Goal: Obtain resource: Obtain resource

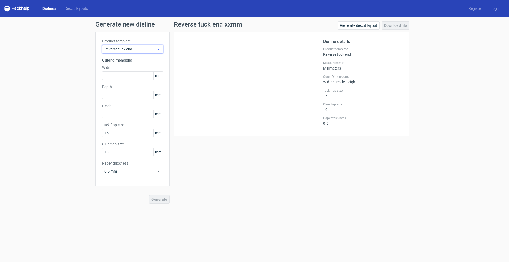
click at [122, 50] on span "Reverse tuck end" at bounding box center [130, 48] width 52 height 5
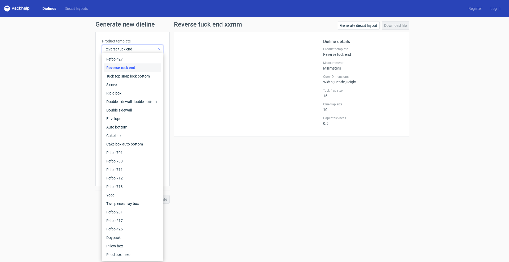
click at [122, 50] on span "Reverse tuck end" at bounding box center [130, 48] width 52 height 5
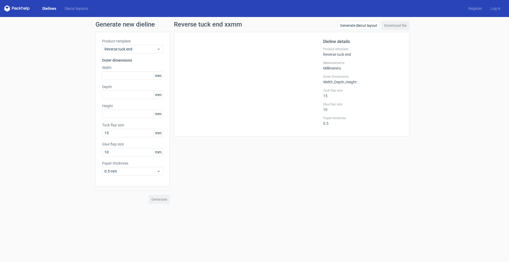
click at [200, 26] on h1 "Reverse tuck end xxmm" at bounding box center [208, 24] width 68 height 6
click at [123, 75] on input "text" at bounding box center [132, 75] width 61 height 8
type input "273"
click at [123, 91] on input "text" at bounding box center [132, 94] width 61 height 8
type input "75"
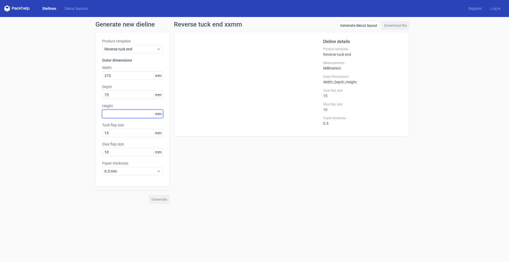
click at [124, 113] on input "text" at bounding box center [132, 114] width 61 height 8
type input "152"
click at [126, 154] on input "10" at bounding box center [132, 152] width 61 height 8
click at [160, 169] on icon at bounding box center [159, 171] width 4 height 4
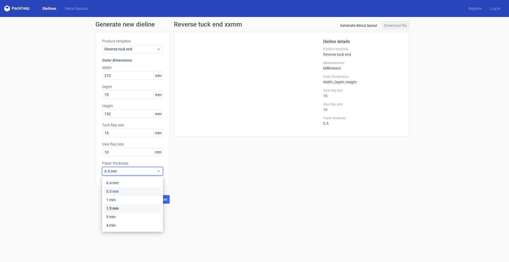
click at [116, 207] on div "1.5 mm" at bounding box center [132, 208] width 57 height 8
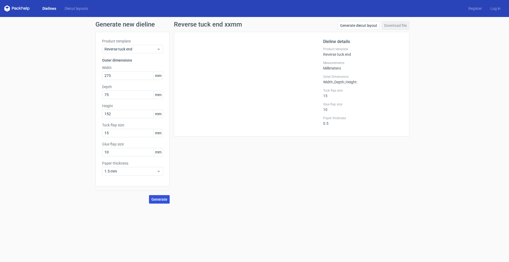
click at [158, 198] on span "Generate" at bounding box center [159, 199] width 16 height 4
click at [138, 50] on span "Reverse tuck end" at bounding box center [130, 48] width 52 height 5
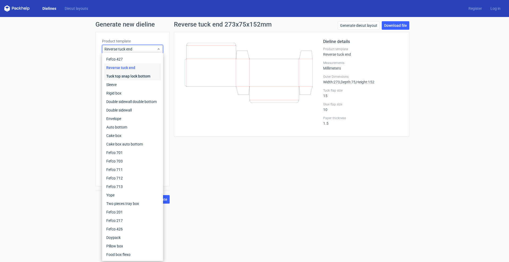
click at [129, 76] on div "Tuck top snap lock bottom" at bounding box center [132, 76] width 57 height 8
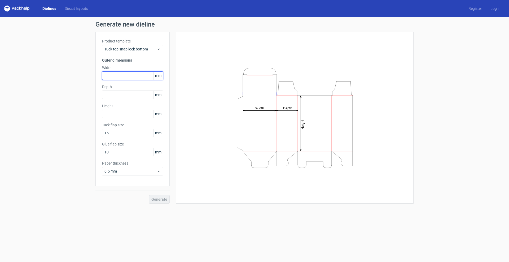
click at [122, 73] on input "text" at bounding box center [132, 75] width 61 height 8
type input "273"
click at [118, 93] on input "text" at bounding box center [132, 94] width 61 height 8
type input "75"
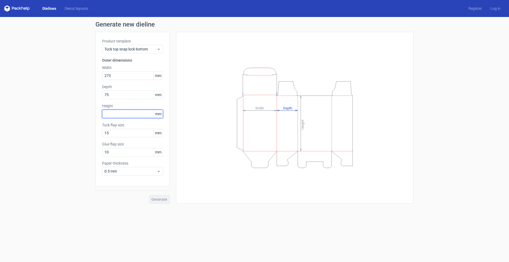
click at [126, 114] on input "text" at bounding box center [132, 114] width 61 height 8
type input "152"
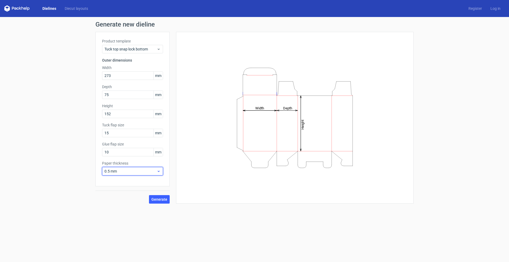
click at [130, 169] on span "0.5 mm" at bounding box center [130, 170] width 52 height 5
click at [124, 199] on div "1 mm" at bounding box center [132, 199] width 57 height 8
click at [127, 171] on span "1 mm" at bounding box center [130, 170] width 52 height 5
click at [115, 209] on div "1.5 mm" at bounding box center [132, 208] width 57 height 8
click at [156, 196] on button "Generate" at bounding box center [159, 199] width 21 height 8
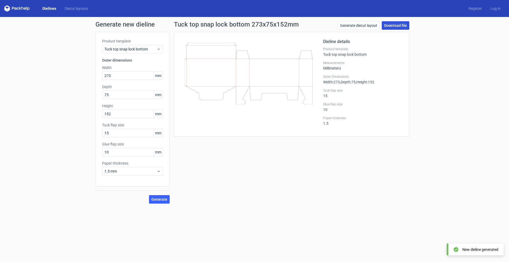
click at [397, 27] on link "Download file" at bounding box center [396, 25] width 28 height 8
click at [167, 199] on span "Generate" at bounding box center [159, 199] width 16 height 4
click at [388, 25] on link "Download file" at bounding box center [396, 25] width 28 height 8
click at [84, 10] on link "Diecut layouts" at bounding box center [76, 8] width 32 height 5
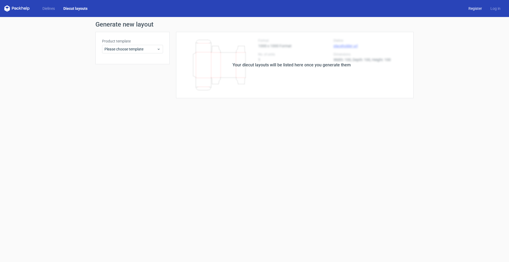
click at [479, 10] on link "Register" at bounding box center [475, 8] width 22 height 5
